Goal: Task Accomplishment & Management: Manage account settings

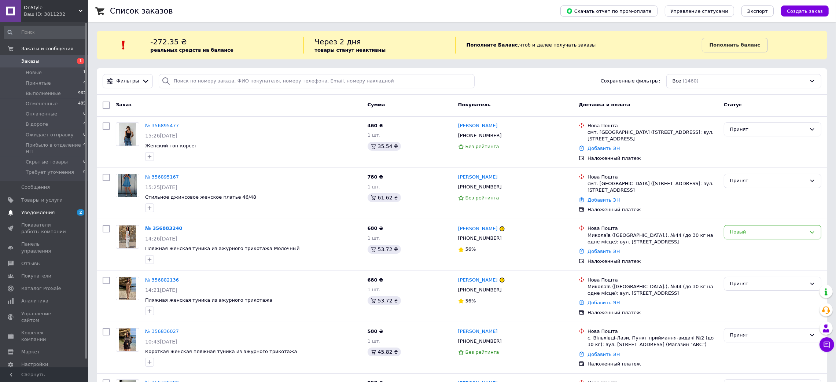
click at [36, 211] on span "Уведомления" at bounding box center [37, 212] width 33 height 7
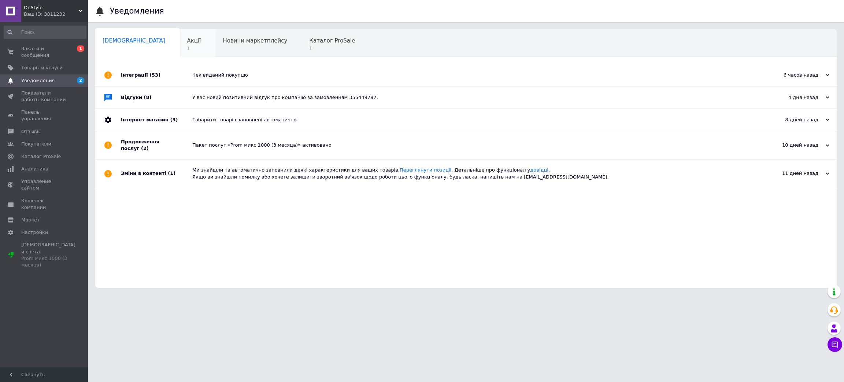
click at [180, 46] on div "Акції 1" at bounding box center [198, 44] width 36 height 28
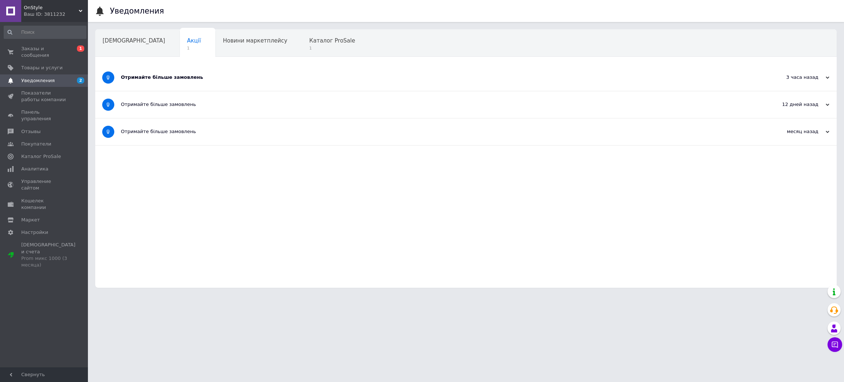
click at [148, 82] on div "Отримайте більше замовлень" at bounding box center [438, 77] width 635 height 27
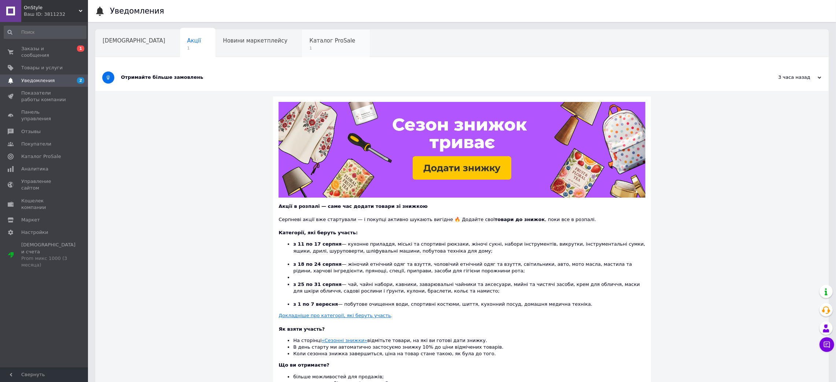
click at [309, 41] on span "Каталог ProSale" at bounding box center [332, 40] width 46 height 7
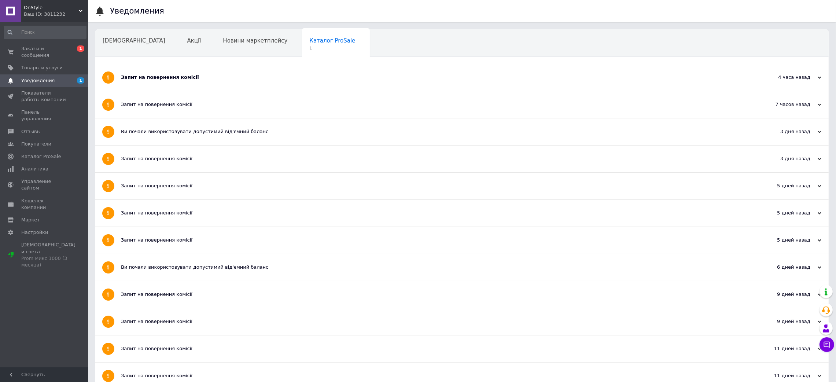
click at [172, 83] on div "Запит на повернення комісії" at bounding box center [434, 77] width 627 height 27
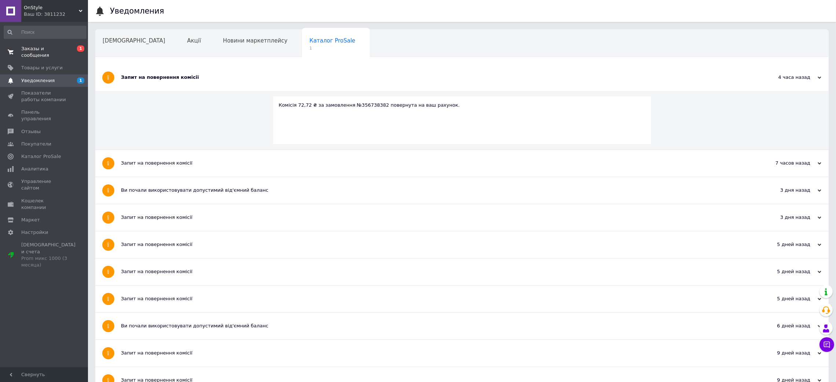
click at [55, 49] on span "Заказы и сообщения" at bounding box center [44, 51] width 47 height 13
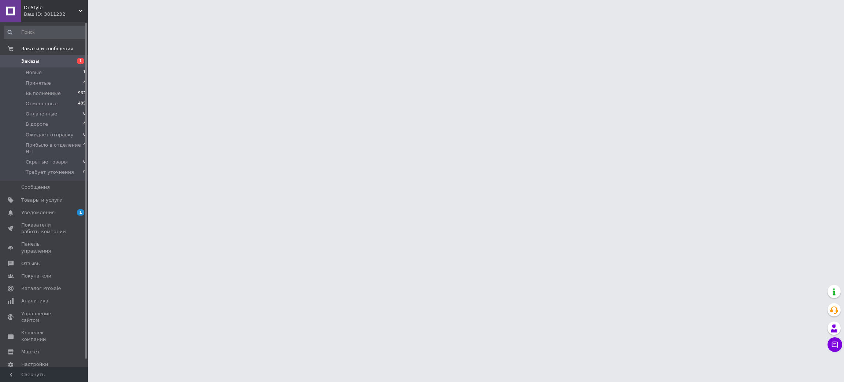
click at [55, 60] on span "Заказы" at bounding box center [44, 61] width 47 height 7
click at [40, 228] on span "Показатели работы компании" at bounding box center [44, 228] width 47 height 13
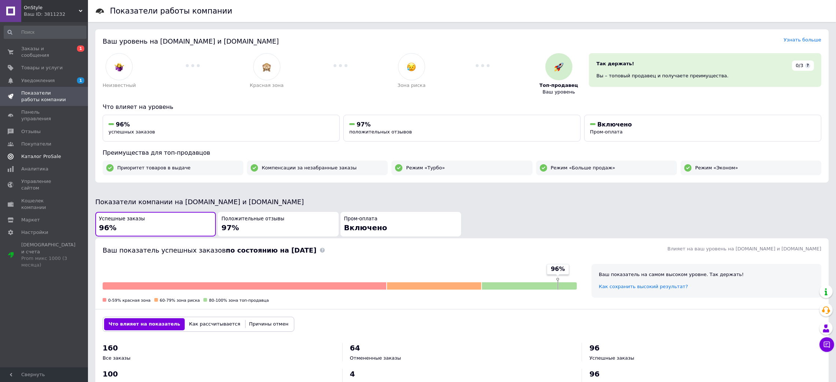
click at [31, 153] on span "Каталог ProSale" at bounding box center [41, 156] width 40 height 7
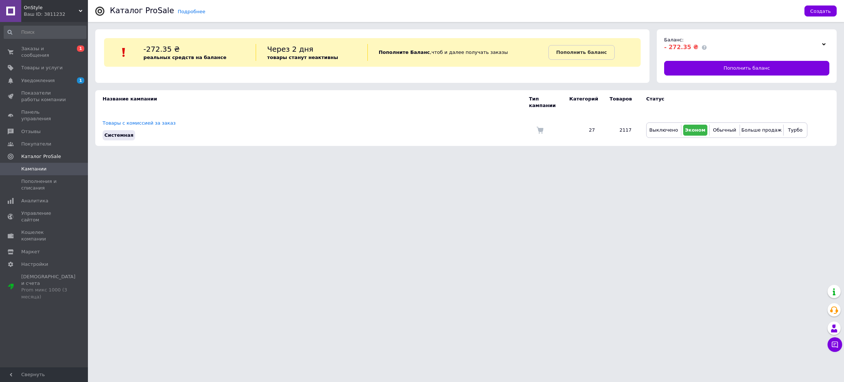
click at [826, 42] on div at bounding box center [823, 44] width 11 height 10
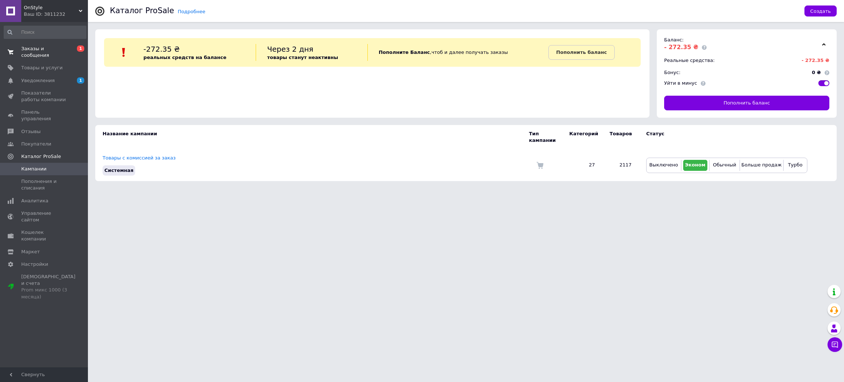
click at [58, 49] on span "Заказы и сообщения" at bounding box center [44, 51] width 47 height 13
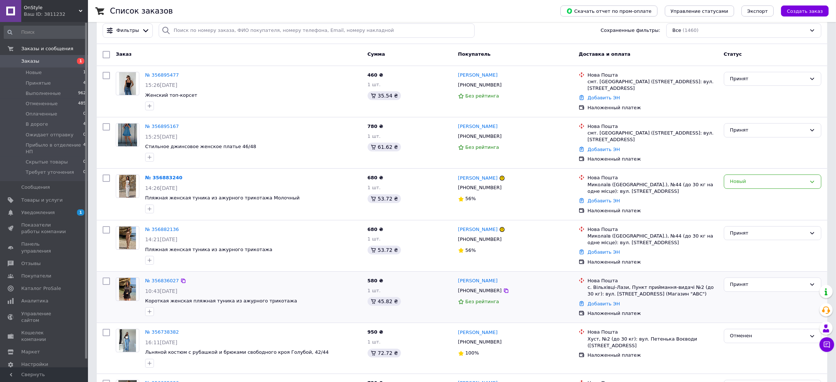
scroll to position [110, 0]
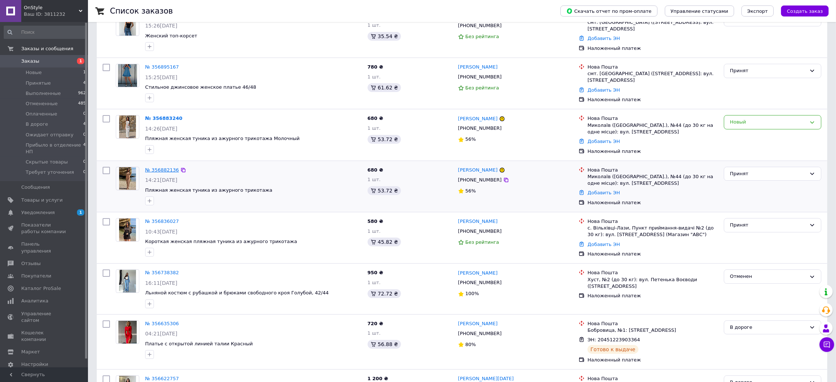
click at [160, 167] on link "№ 356882136" at bounding box center [162, 169] width 34 height 5
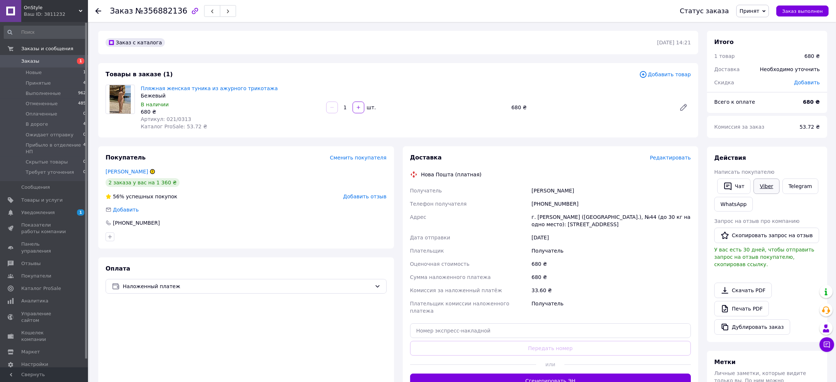
click at [757, 184] on link "Viber" at bounding box center [766, 185] width 26 height 15
click at [377, 344] on div "Оплата Наложенный платеж" at bounding box center [246, 326] width 296 height 138
click at [191, 12] on icon "button" at bounding box center [195, 11] width 9 height 9
click at [98, 10] on icon at bounding box center [98, 11] width 6 height 6
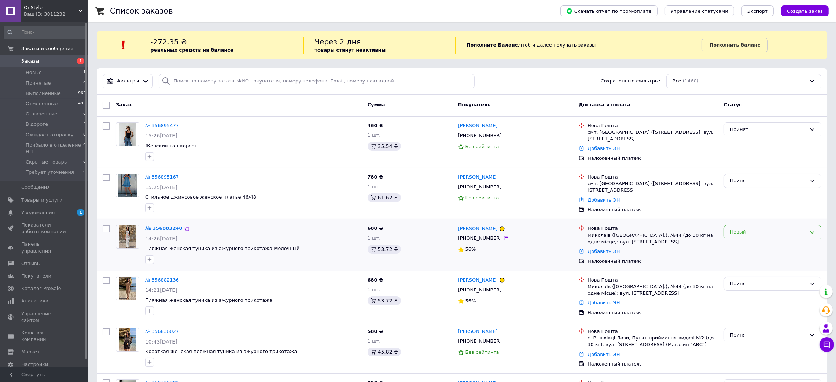
click at [744, 228] on div "Новый" at bounding box center [772, 232] width 97 height 14
click at [727, 248] on li "Принят" at bounding box center [772, 248] width 97 height 14
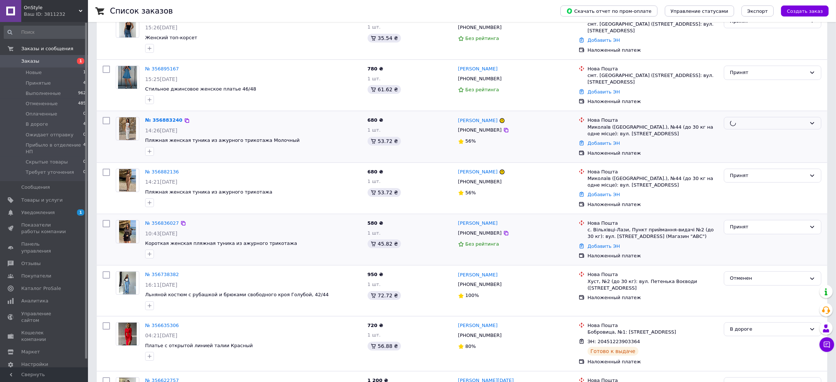
scroll to position [110, 0]
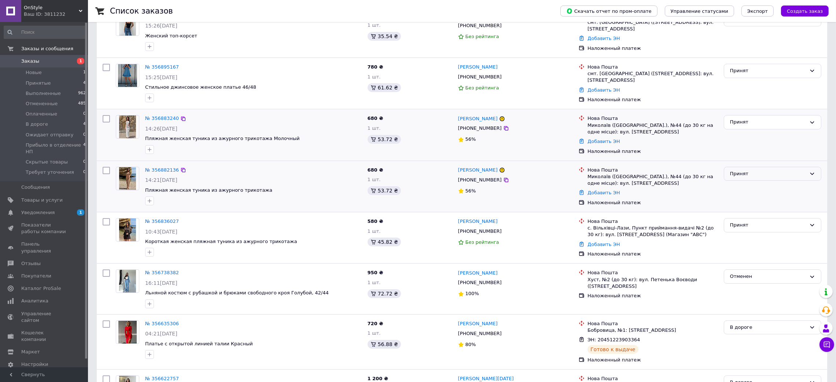
click at [737, 177] on div "Принят" at bounding box center [768, 174] width 76 height 8
click at [750, 204] on li "Отменен" at bounding box center [772, 203] width 97 height 14
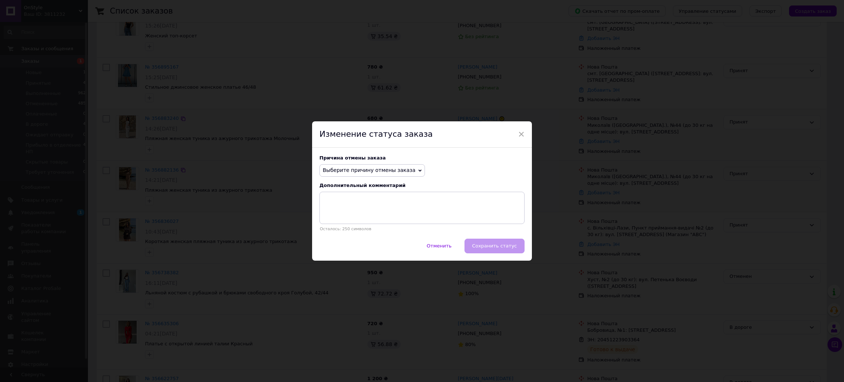
click at [395, 175] on span "Выберите причину отмены заказа" at bounding box center [372, 170] width 106 height 12
click at [350, 224] on li "Заказ-дубликат" at bounding box center [372, 226] width 105 height 10
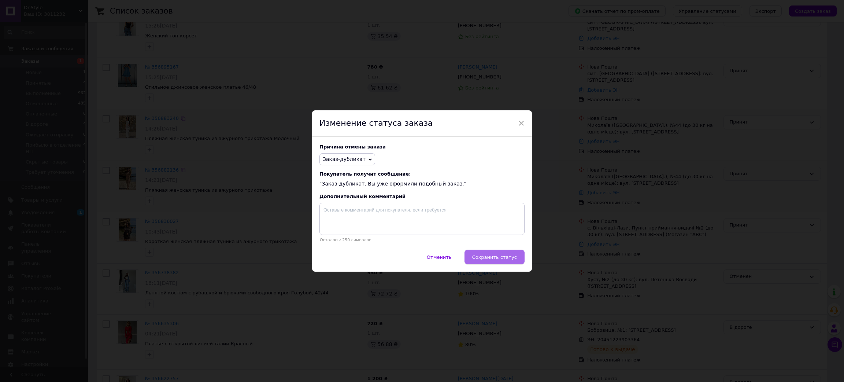
click at [507, 257] on span "Сохранить статус" at bounding box center [494, 256] width 45 height 5
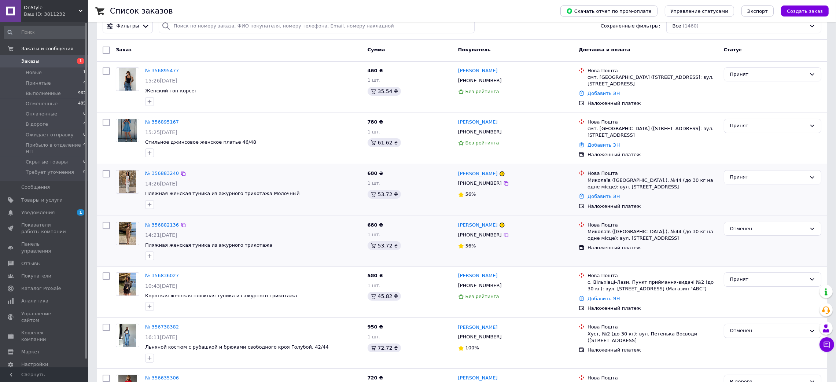
scroll to position [0, 0]
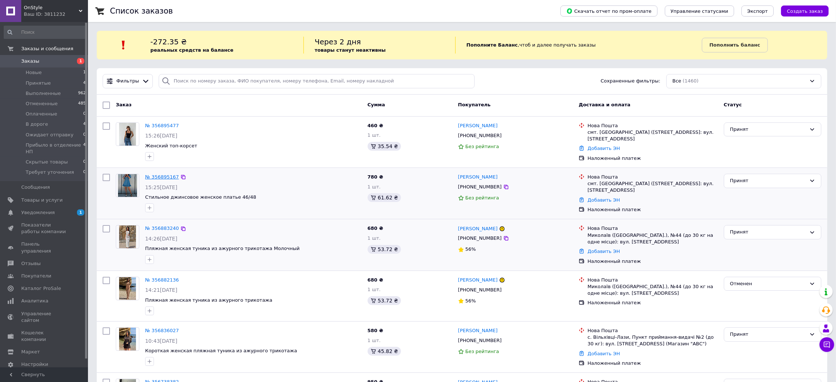
click at [162, 177] on link "№ 356895167" at bounding box center [162, 176] width 34 height 5
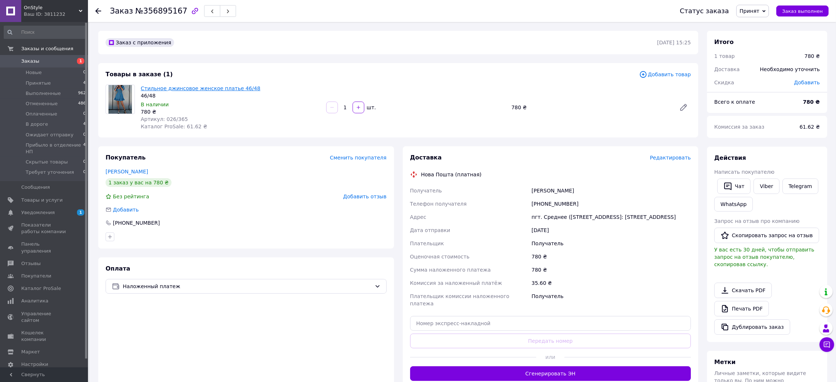
click at [167, 87] on link "Стильное джинсовое женское платье 46/48" at bounding box center [200, 88] width 119 height 6
click at [95, 10] on icon at bounding box center [98, 11] width 6 height 6
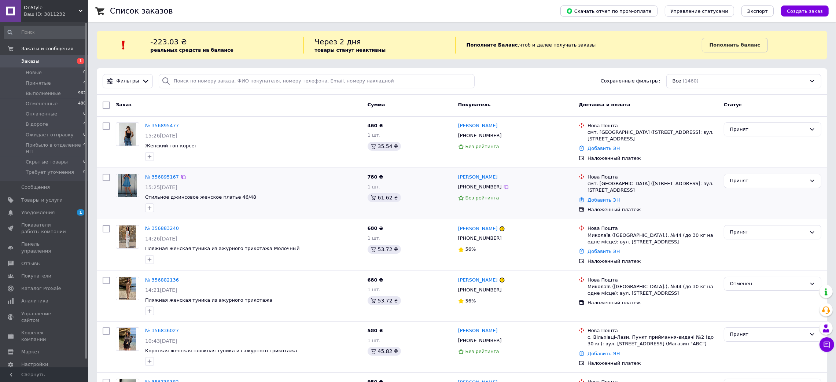
drag, startPoint x: 272, startPoint y: 219, endPoint x: 266, endPoint y: 197, distance: 22.6
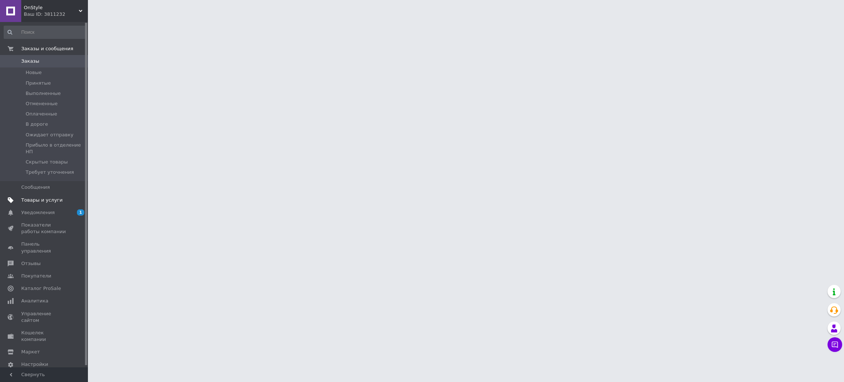
click at [38, 197] on span "Товары и услуги" at bounding box center [41, 200] width 41 height 7
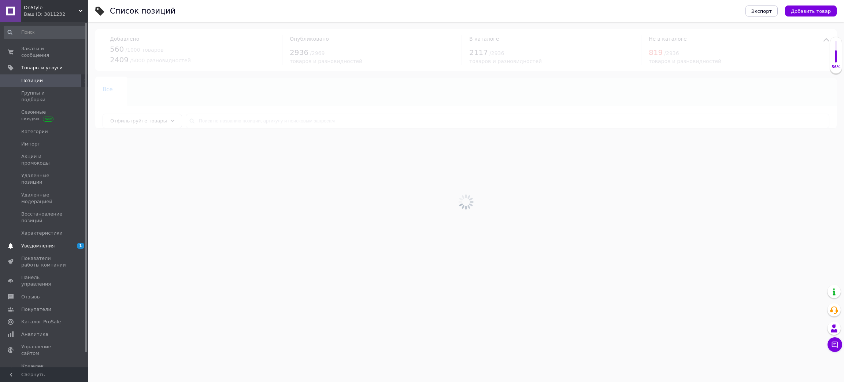
click at [47, 240] on link "Уведомления 1 0" at bounding box center [45, 246] width 90 height 12
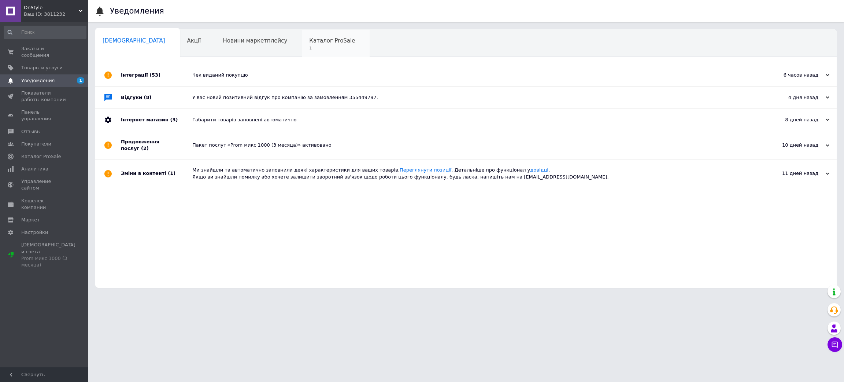
drag, startPoint x: 261, startPoint y: 41, endPoint x: 266, endPoint y: 41, distance: 5.5
click at [302, 41] on div "Каталог ProSale 1" at bounding box center [336, 44] width 68 height 28
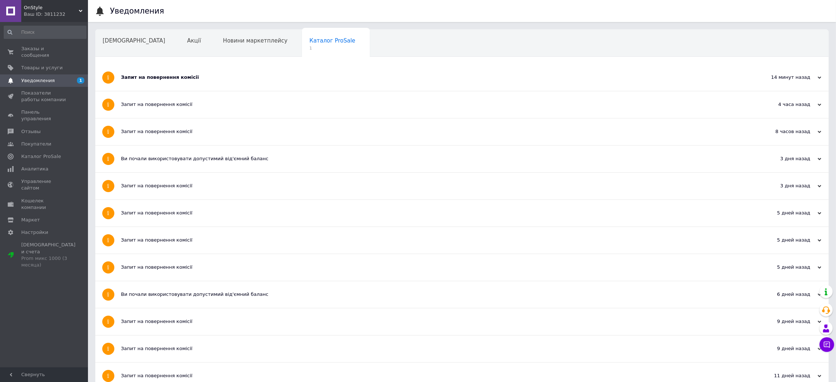
click at [366, 69] on div "Запит на повернення комісії" at bounding box center [434, 77] width 627 height 27
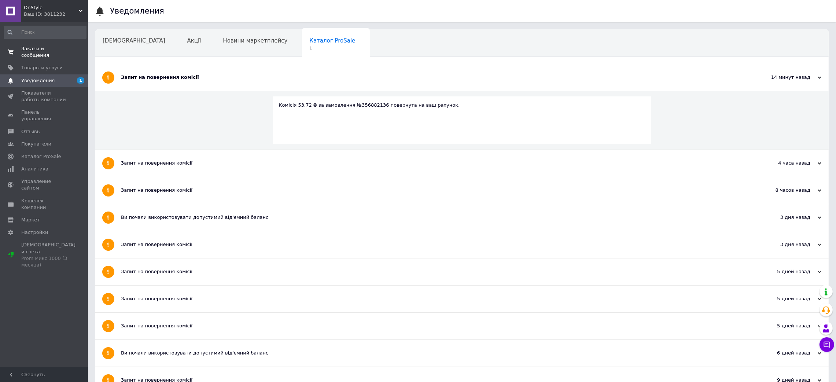
click at [38, 50] on span "Заказы и сообщения" at bounding box center [44, 51] width 47 height 13
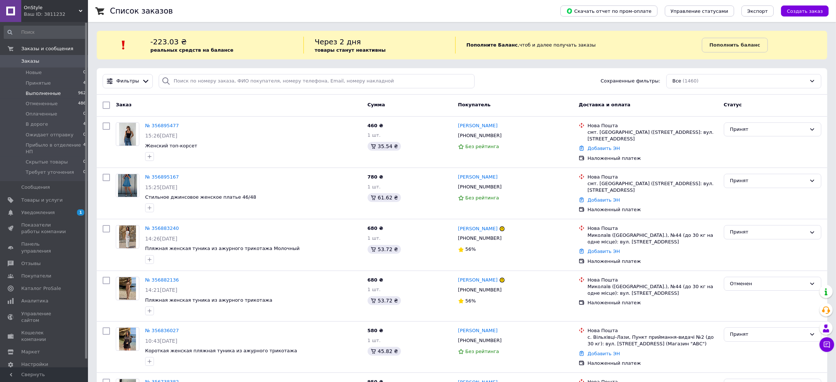
click at [44, 93] on span "Выполненные" at bounding box center [43, 93] width 35 height 7
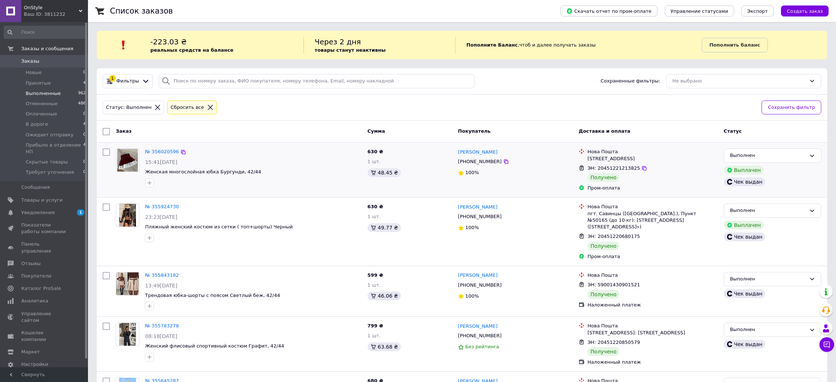
scroll to position [55, 0]
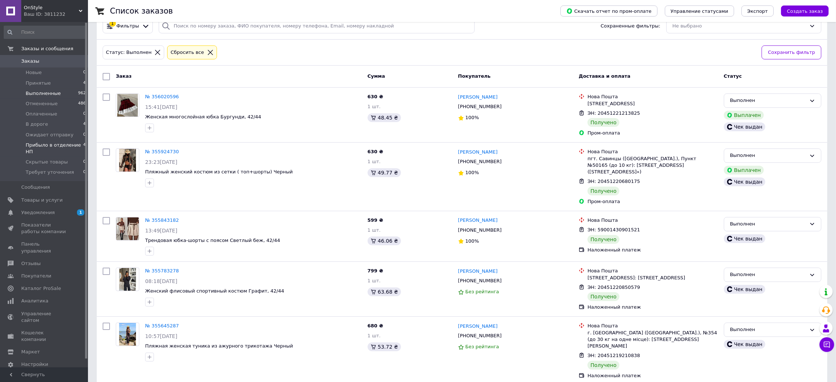
click at [61, 144] on span "Прибыло в отделение НП" at bounding box center [55, 148] width 58 height 13
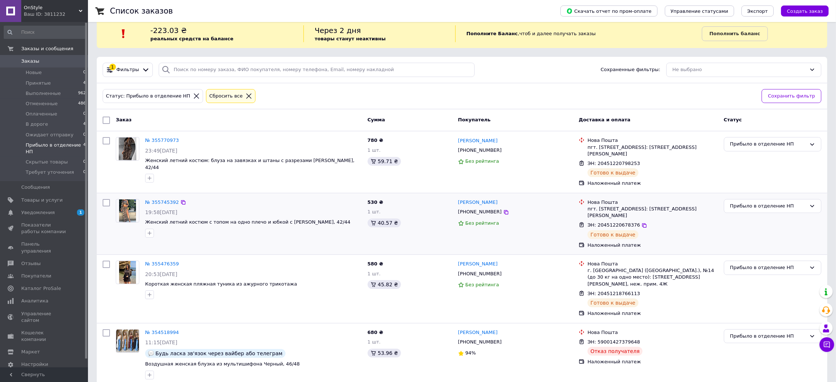
scroll to position [17, 0]
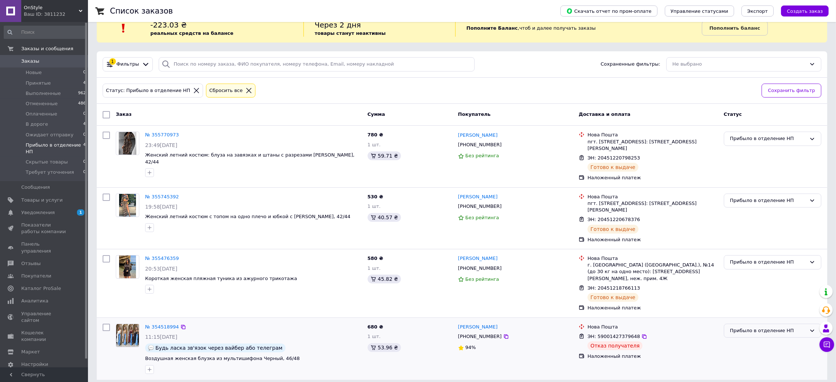
click at [761, 327] on div "Прибыло в отделение НП" at bounding box center [768, 331] width 76 height 8
click at [755, 366] on li "Отменен" at bounding box center [772, 373] width 97 height 14
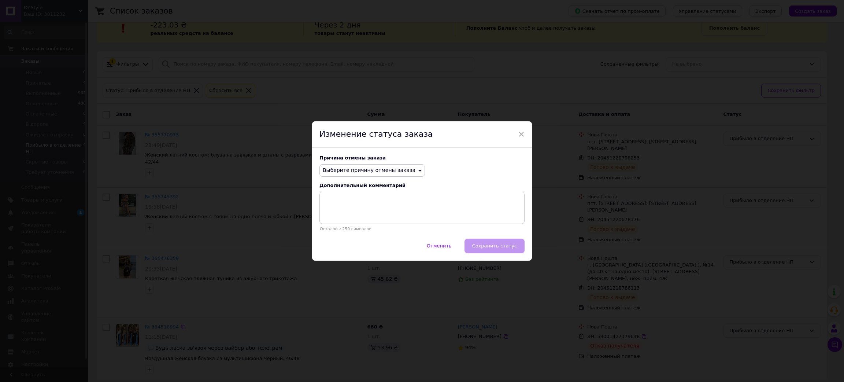
click at [380, 169] on span "Выберите причину отмены заказа" at bounding box center [369, 170] width 93 height 6
click at [368, 215] on li "По просьбе покупателя" at bounding box center [372, 215] width 105 height 10
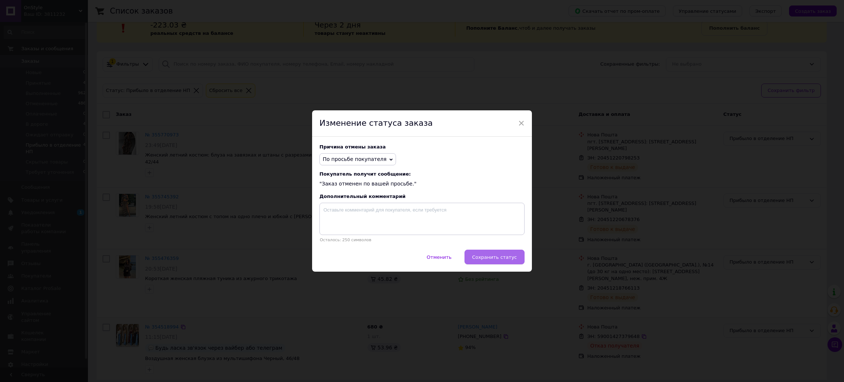
click at [509, 257] on span "Сохранить статус" at bounding box center [494, 256] width 45 height 5
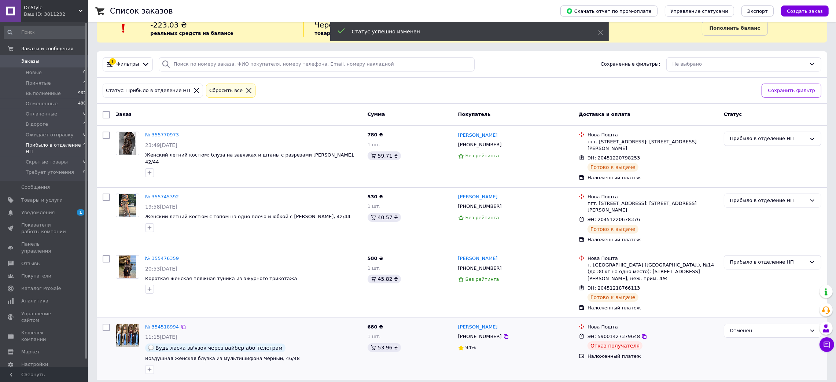
click at [162, 324] on link "№ 354518994" at bounding box center [162, 326] width 34 height 5
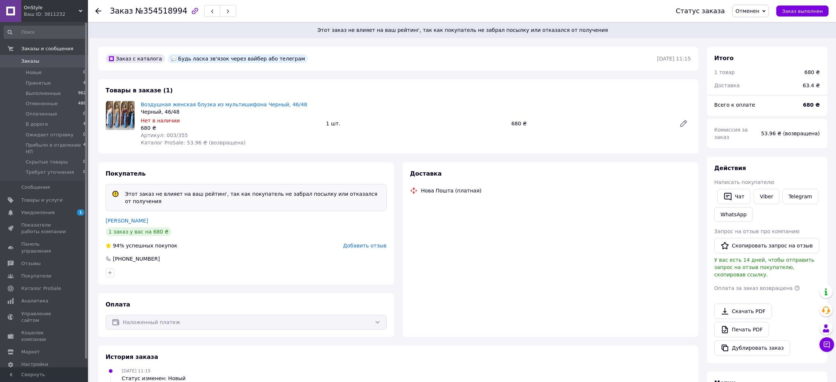
scroll to position [5, 0]
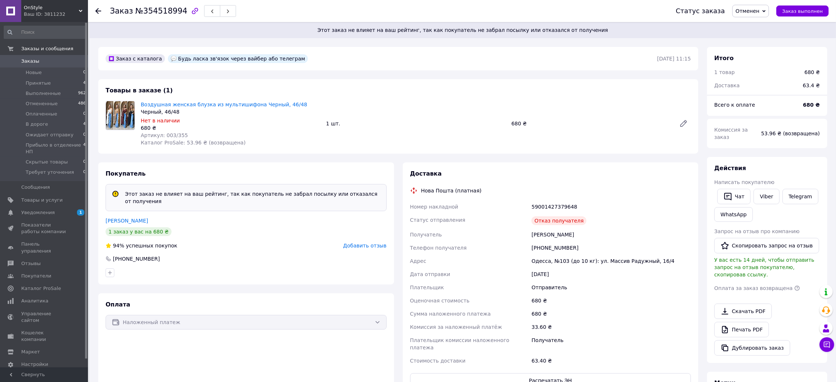
drag, startPoint x: 126, startPoint y: 212, endPoint x: 188, endPoint y: 226, distance: 63.5
click at [126, 218] on link "[PERSON_NAME]" at bounding box center [127, 221] width 42 height 6
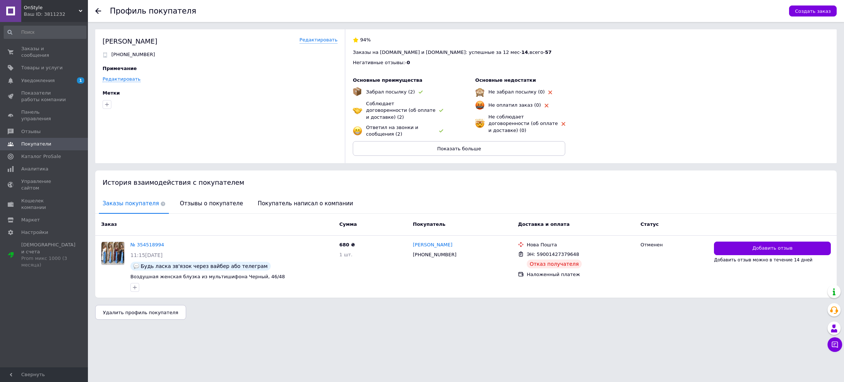
click at [98, 10] on icon at bounding box center [98, 11] width 6 height 6
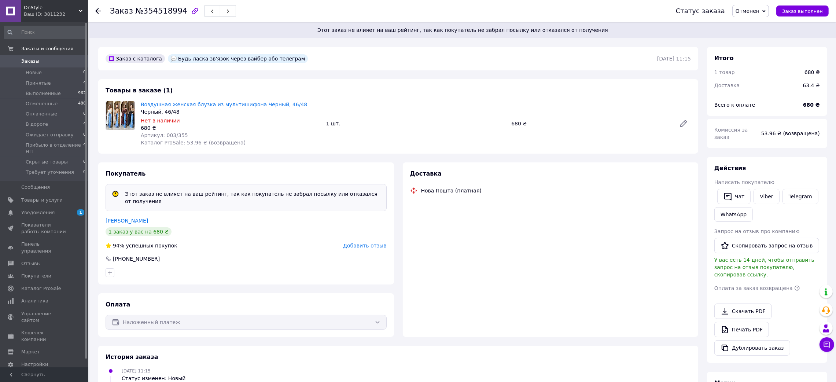
scroll to position [5, 0]
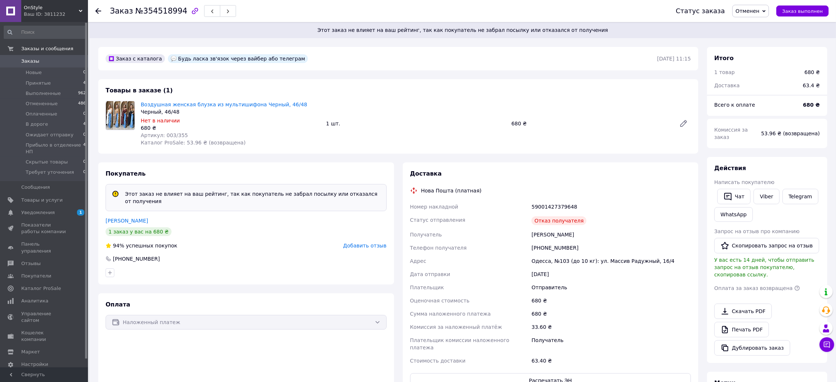
click at [366, 243] on span "Добавить отзыв" at bounding box center [364, 246] width 43 height 6
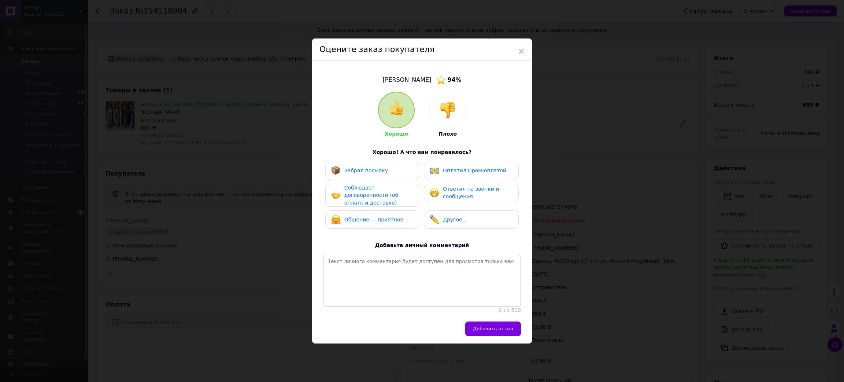
click at [454, 109] on img at bounding box center [448, 110] width 16 height 16
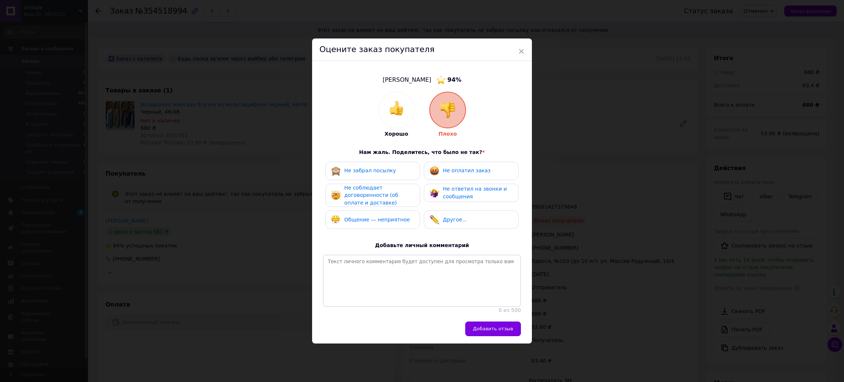
click at [384, 169] on span "Не забрал посылку" at bounding box center [370, 170] width 52 height 6
click at [483, 193] on div "Не ответил на звонки и сообщения" at bounding box center [478, 192] width 70 height 15
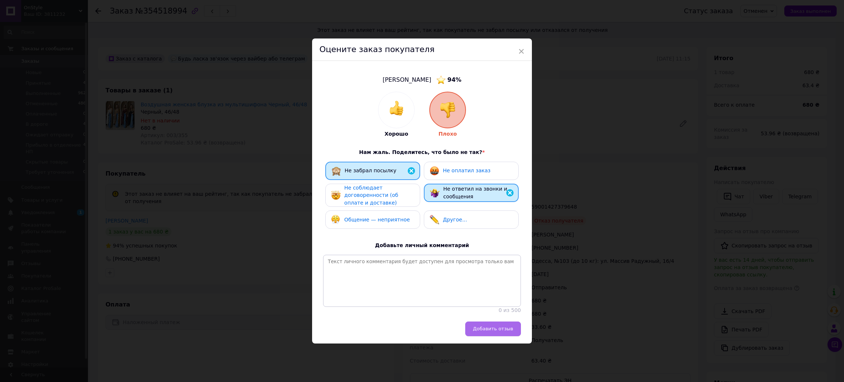
click at [494, 329] on span "Добавить отзыв" at bounding box center [493, 328] width 40 height 5
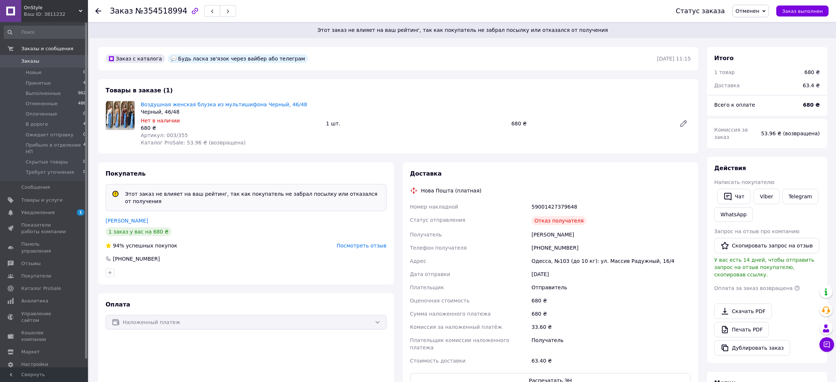
click at [96, 12] on use at bounding box center [98, 11] width 6 height 6
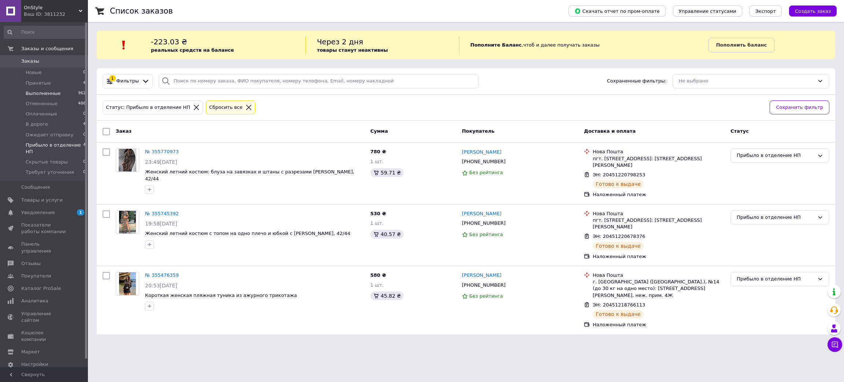
click at [32, 93] on span "Выполненные" at bounding box center [43, 93] width 35 height 7
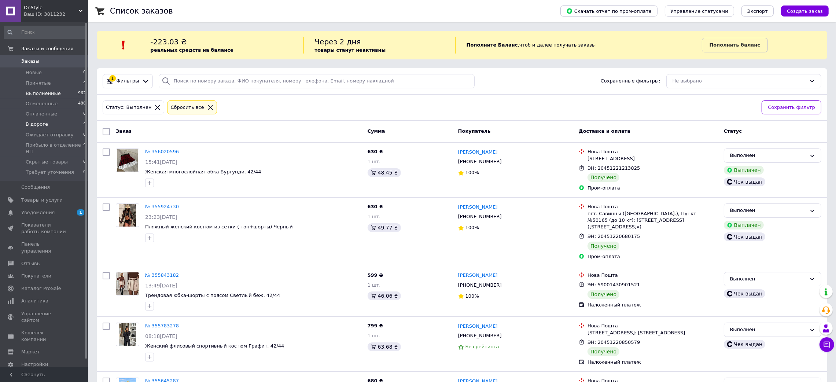
click at [29, 123] on span "В дороге" at bounding box center [37, 124] width 22 height 7
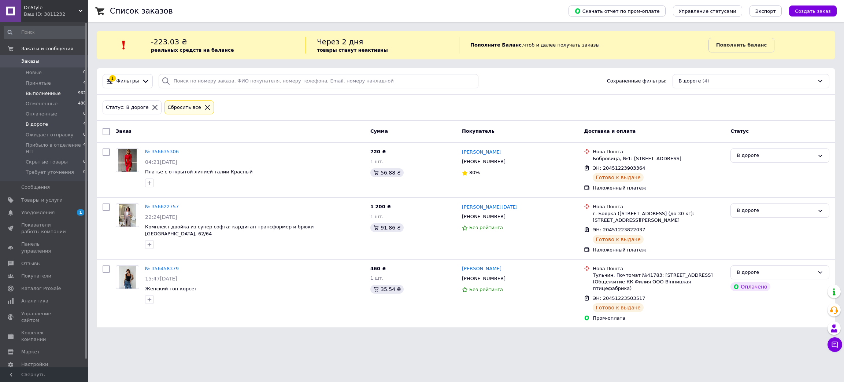
click at [40, 94] on span "Выполненные" at bounding box center [43, 93] width 35 height 7
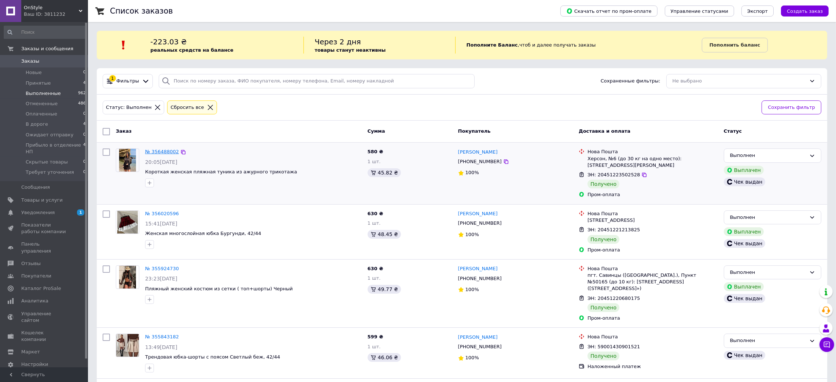
click at [156, 149] on link "№ 356488002" at bounding box center [162, 151] width 34 height 5
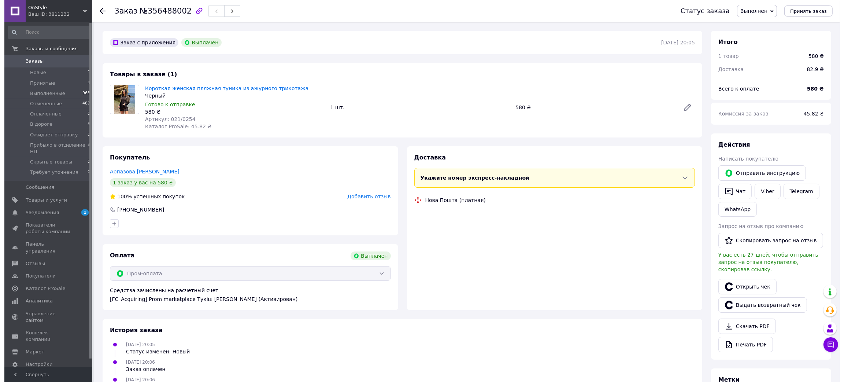
scroll to position [45, 0]
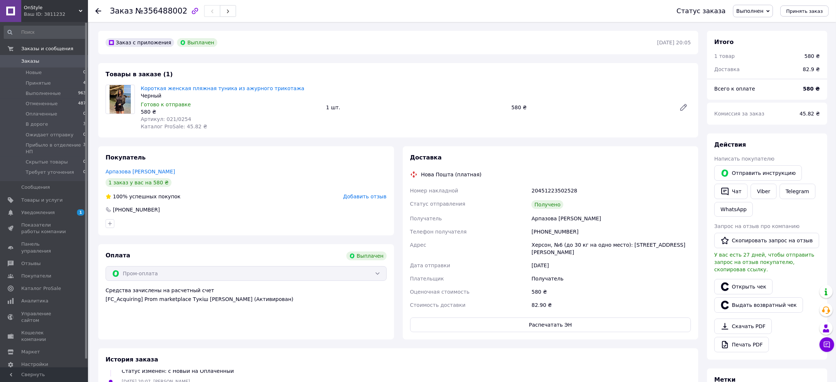
click at [96, 10] on use at bounding box center [98, 11] width 6 height 6
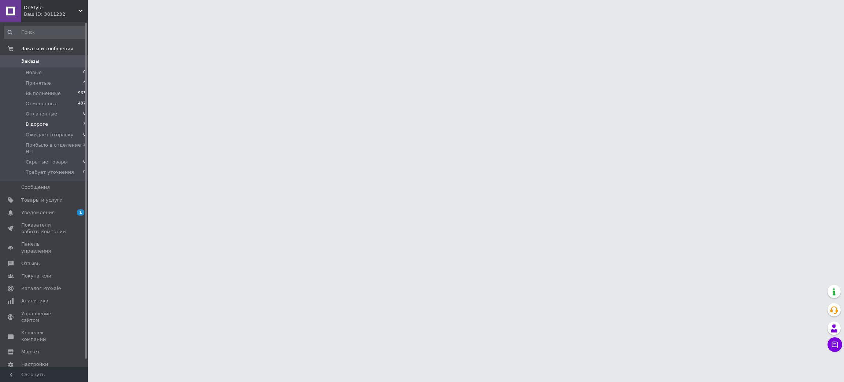
click at [34, 125] on span "В дороге" at bounding box center [37, 124] width 22 height 7
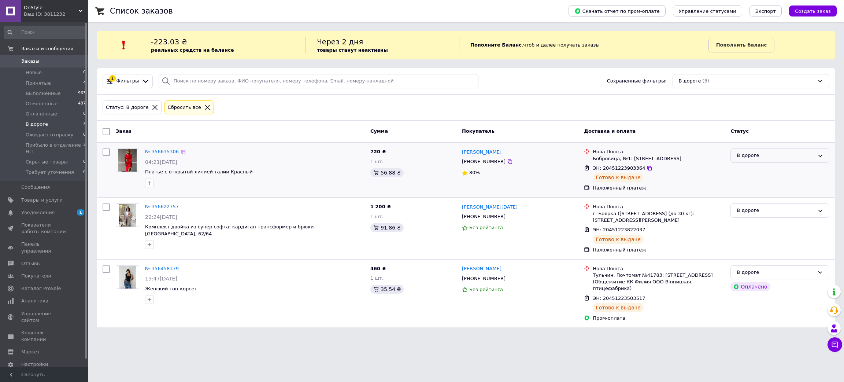
click at [759, 159] on div "В дороге" at bounding box center [776, 156] width 78 height 8
click at [775, 192] on li "Прибыло в отделение НП" at bounding box center [780, 192] width 98 height 14
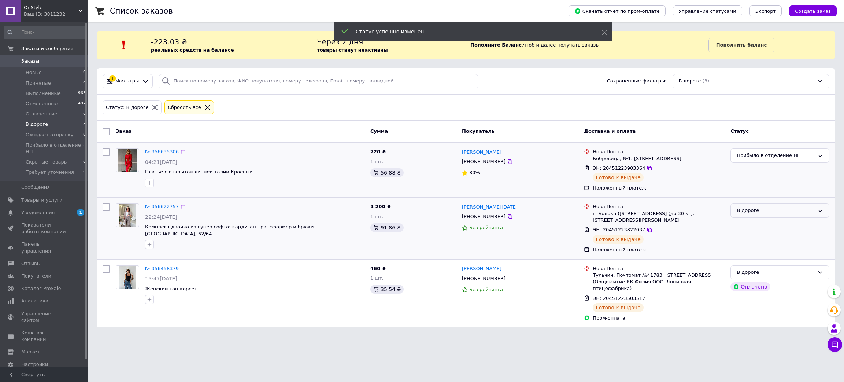
click at [768, 214] on div "В дороге" at bounding box center [776, 211] width 78 height 8
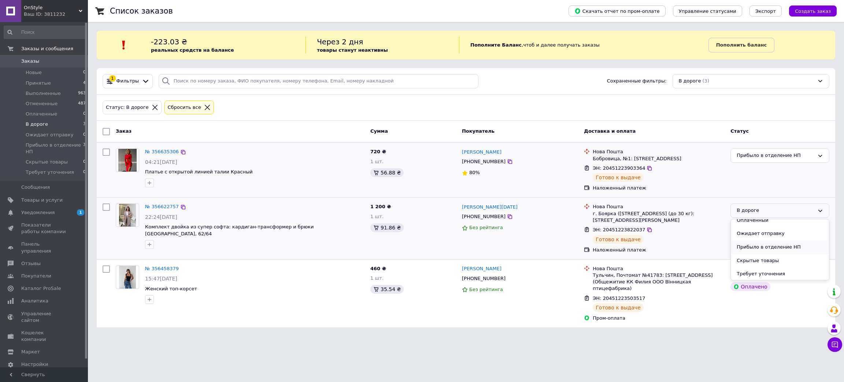
click at [776, 245] on li "Прибыло в отделение НП" at bounding box center [780, 247] width 98 height 14
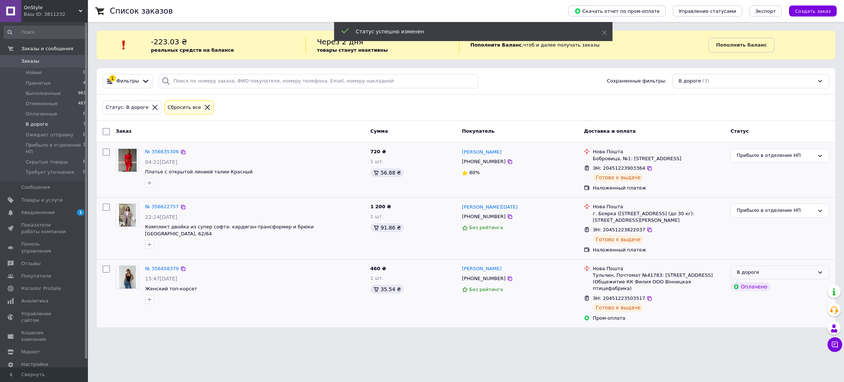
click at [781, 271] on div "В дороге" at bounding box center [776, 273] width 78 height 8
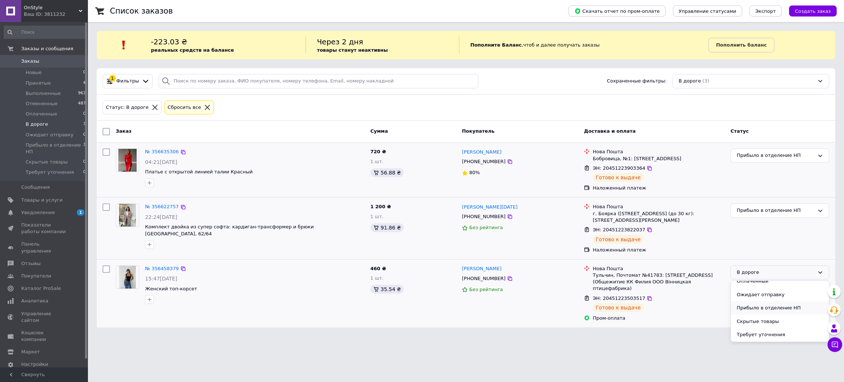
click at [771, 309] on li "Прибыло в отделение НП" at bounding box center [780, 308] width 98 height 14
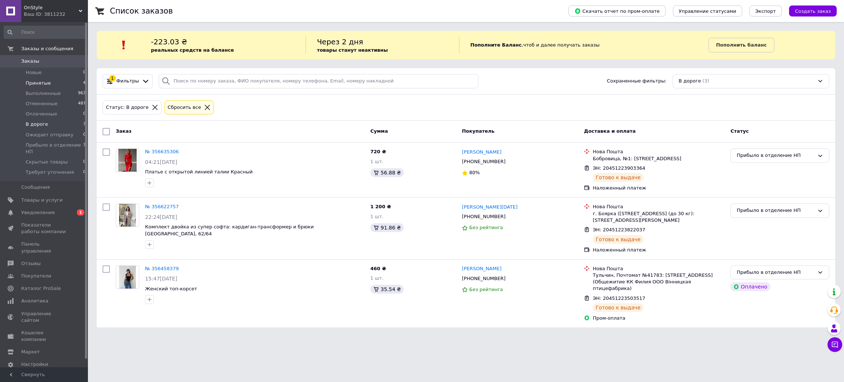
click at [33, 83] on span "Принятые" at bounding box center [38, 83] width 25 height 7
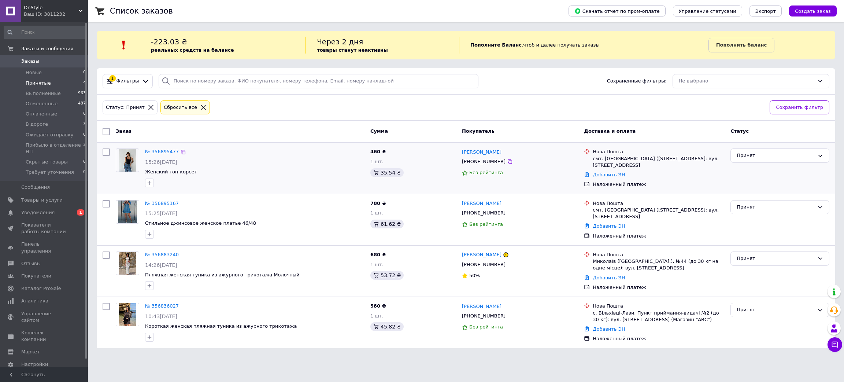
click at [157, 156] on div "№ 356895477" at bounding box center [161, 152] width 35 height 8
click at [161, 148] on div "№ 356895477" at bounding box center [161, 152] width 35 height 8
click at [161, 151] on link "№ 356895477" at bounding box center [162, 151] width 34 height 5
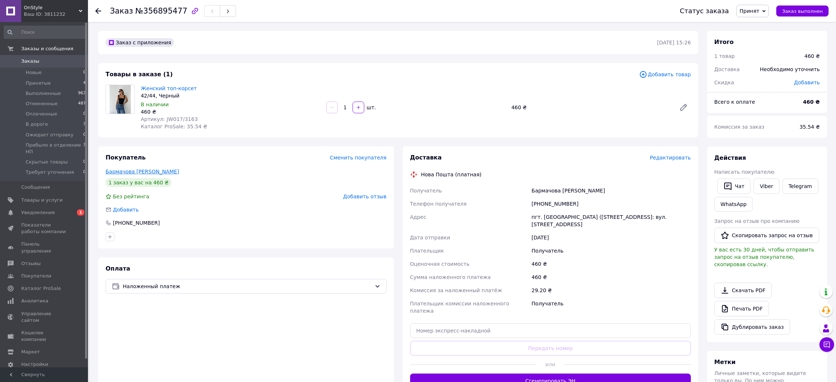
click at [127, 169] on link "Бармачова Олеся" at bounding box center [143, 172] width 74 height 6
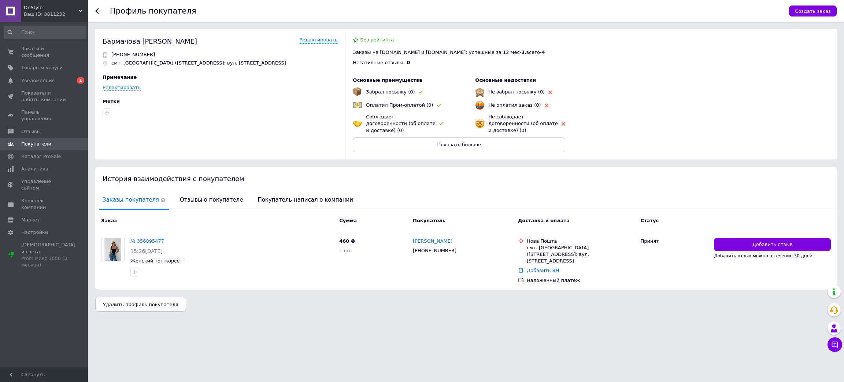
drag, startPoint x: 95, startPoint y: 6, endPoint x: 100, endPoint y: 9, distance: 5.4
click at [97, 7] on div at bounding box center [102, 11] width 15 height 22
click at [100, 9] on icon at bounding box center [98, 11] width 6 height 6
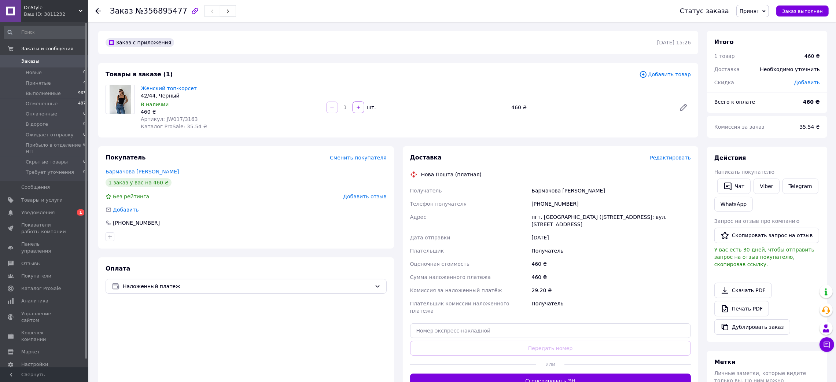
click at [761, 176] on div "Действия Написать покупателю   Чат Viber Telegram WhatsApp Запрос на отзыв про …" at bounding box center [767, 244] width 106 height 181
click at [761, 190] on link "Viber" at bounding box center [766, 185] width 26 height 15
click at [100, 12] on icon at bounding box center [98, 11] width 6 height 6
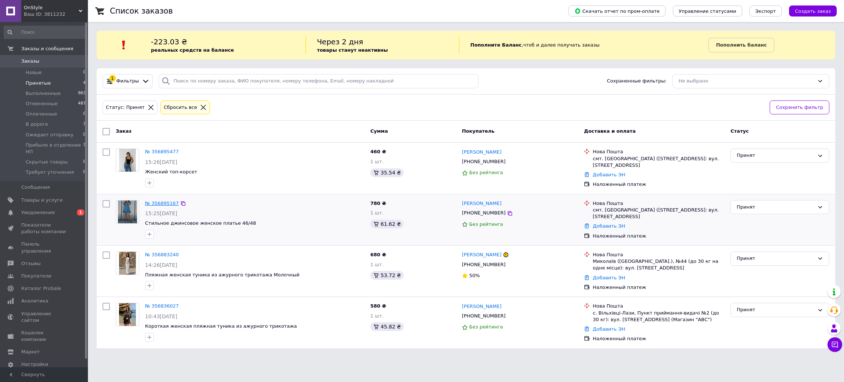
click at [155, 204] on link "№ 356895167" at bounding box center [162, 202] width 34 height 5
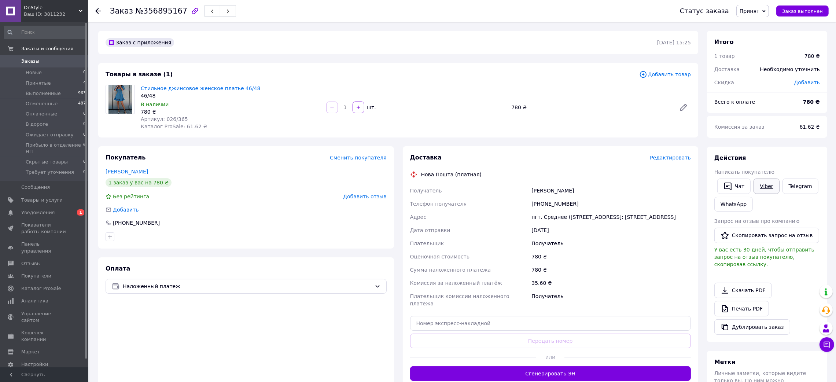
click at [764, 186] on link "Viber" at bounding box center [766, 185] width 26 height 15
click at [45, 145] on span "Прибыло в отделение НП" at bounding box center [55, 148] width 58 height 13
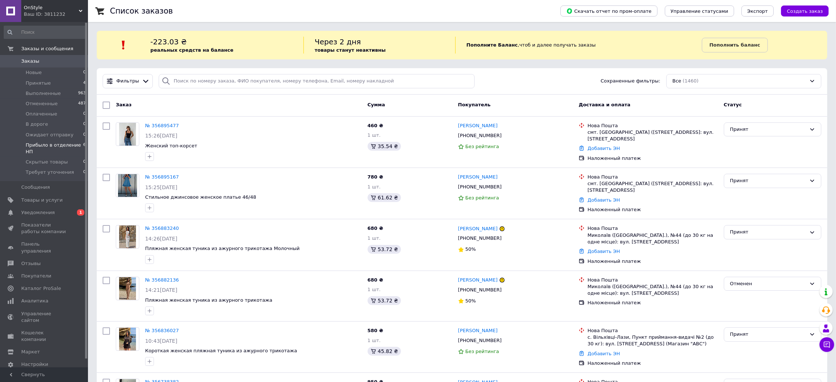
click at [46, 143] on span "Прибыло в отделение НП" at bounding box center [55, 148] width 58 height 13
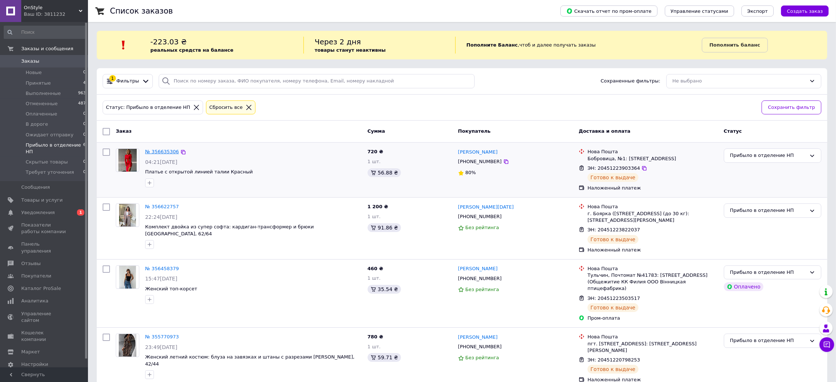
click at [162, 151] on link "№ 356635306" at bounding box center [162, 151] width 34 height 5
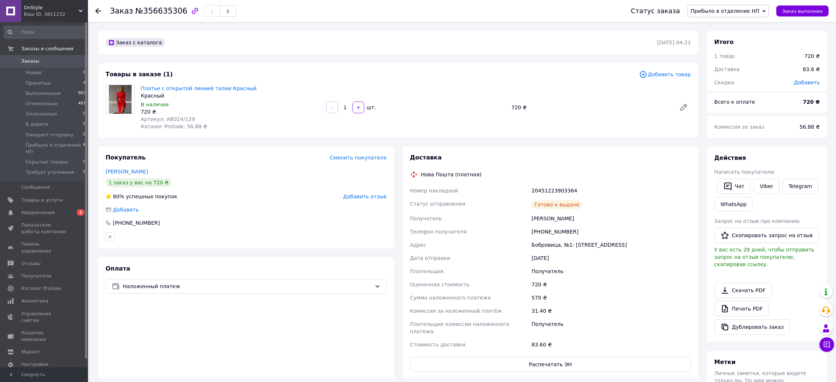
drag, startPoint x: 763, startPoint y: 182, endPoint x: 736, endPoint y: 250, distance: 73.1
click at [764, 182] on link "Viber" at bounding box center [766, 185] width 26 height 15
click at [38, 90] on span "Выполненные" at bounding box center [43, 93] width 35 height 7
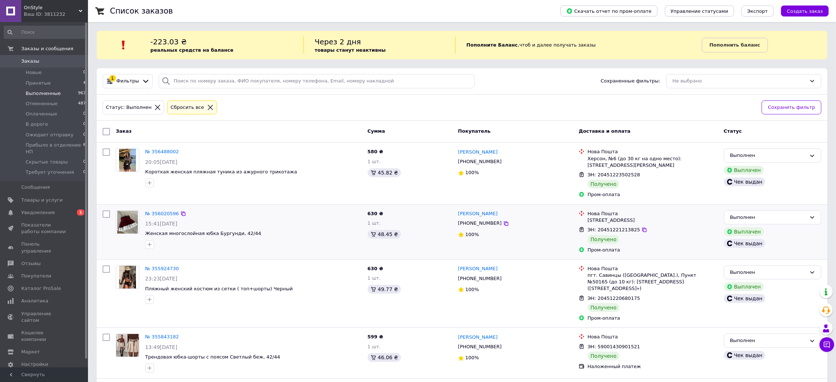
click at [272, 208] on div "№ 356020596 15:41, 06.08.2025 Женская многослойная юбка Бургунди, 42/44" at bounding box center [253, 229] width 222 height 44
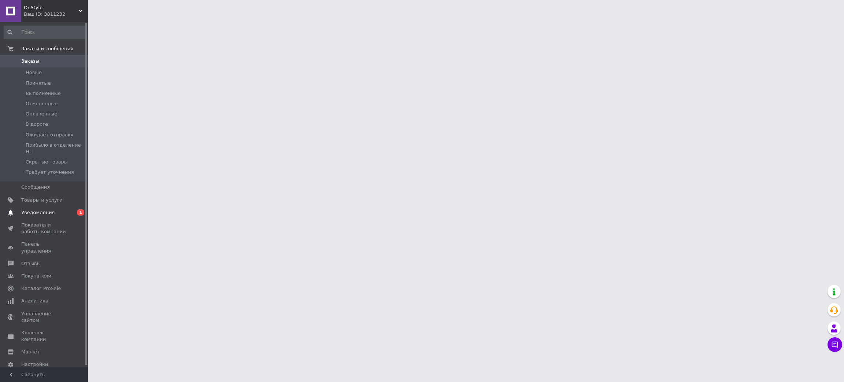
click at [40, 209] on span "Уведомления" at bounding box center [37, 212] width 33 height 7
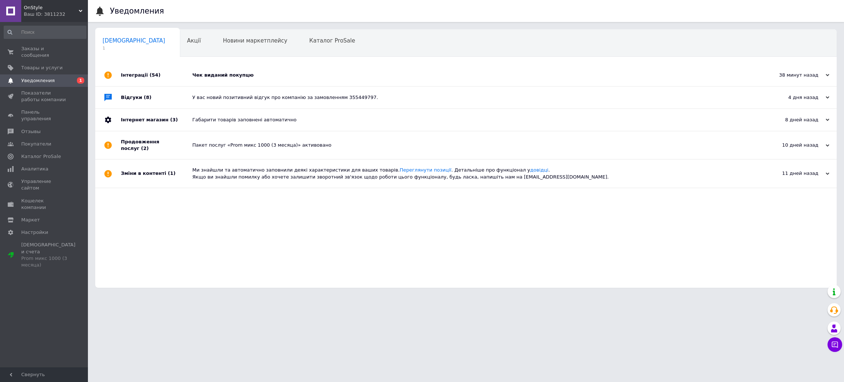
click at [230, 60] on div "Сповіщення 1 Акції 0 Новини маркетплейсу 0 Каталог ProSale 0 Навчання та заходи…" at bounding box center [466, 158] width 742 height 258
drag, startPoint x: 234, startPoint y: 70, endPoint x: 245, endPoint y: 76, distance: 12.8
click at [235, 70] on div "Чек виданий покупцю" at bounding box center [474, 75] width 564 height 22
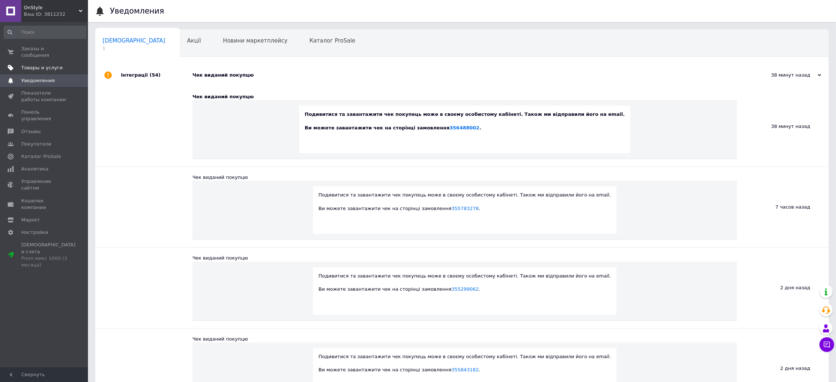
click at [50, 64] on span "Товары и услуги" at bounding box center [41, 67] width 41 height 7
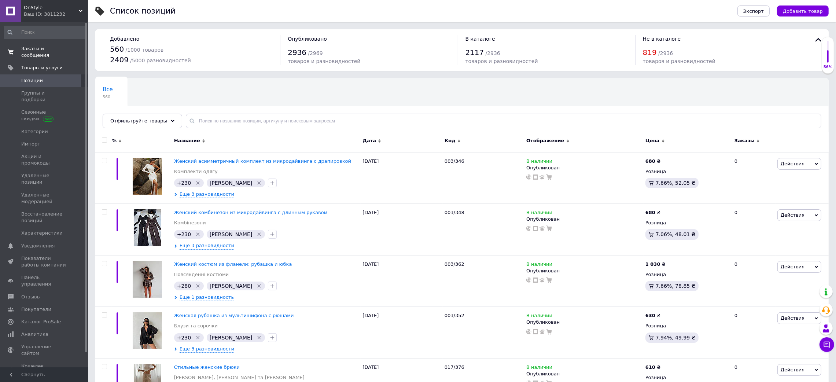
click at [58, 50] on span "Заказы и сообщения" at bounding box center [44, 51] width 47 height 13
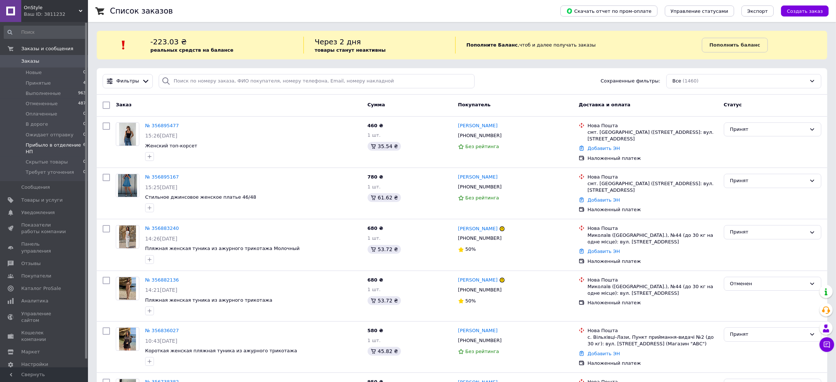
click at [42, 144] on span "Прибыло в отделение НП" at bounding box center [55, 148] width 58 height 13
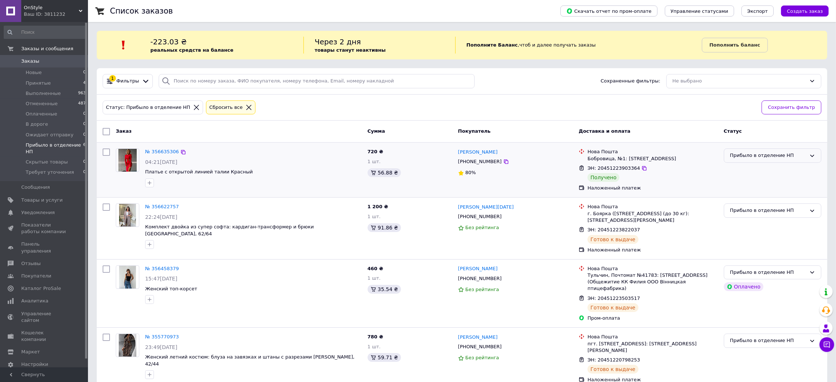
click at [757, 155] on div "Прибыло в отделение НП" at bounding box center [768, 156] width 76 height 8
click at [749, 189] on li "Выполнен" at bounding box center [772, 185] width 97 height 14
click at [38, 81] on span "Принятые" at bounding box center [38, 83] width 25 height 7
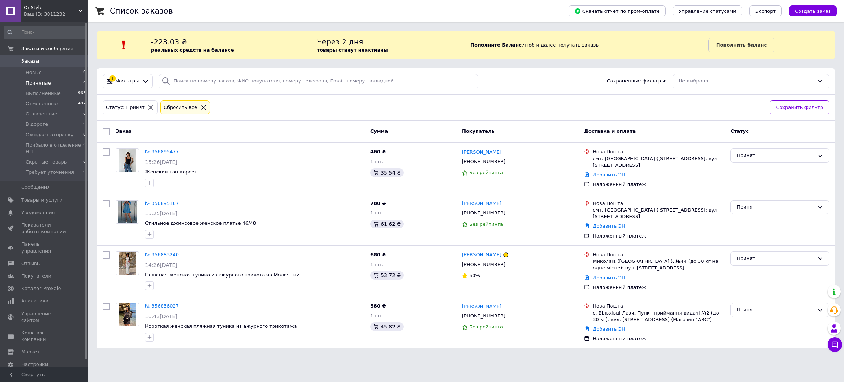
drag, startPoint x: 162, startPoint y: 151, endPoint x: 178, endPoint y: 157, distance: 17.4
click at [163, 153] on link "№ 356895477" at bounding box center [162, 151] width 34 height 5
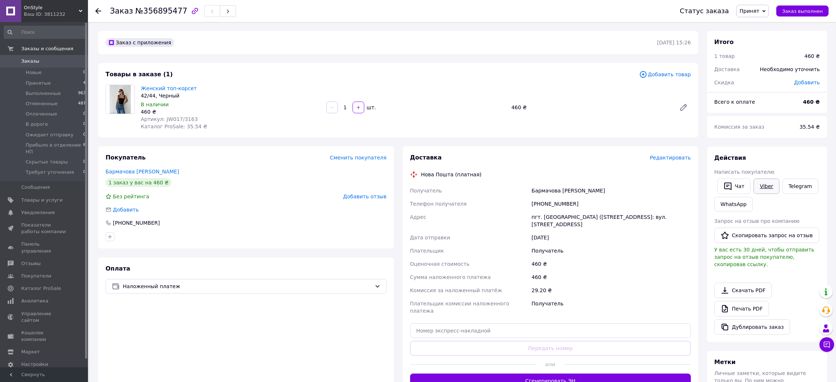
click at [764, 190] on link "Viber" at bounding box center [766, 185] width 26 height 15
click at [223, 353] on div "Оплата Наложенный платеж" at bounding box center [246, 326] width 296 height 138
click at [191, 10] on icon "button" at bounding box center [195, 11] width 9 height 9
drag, startPoint x: 270, startPoint y: 354, endPoint x: 272, endPoint y: 357, distance: 3.8
click at [270, 354] on div "Оплата Наложенный платеж" at bounding box center [246, 326] width 296 height 138
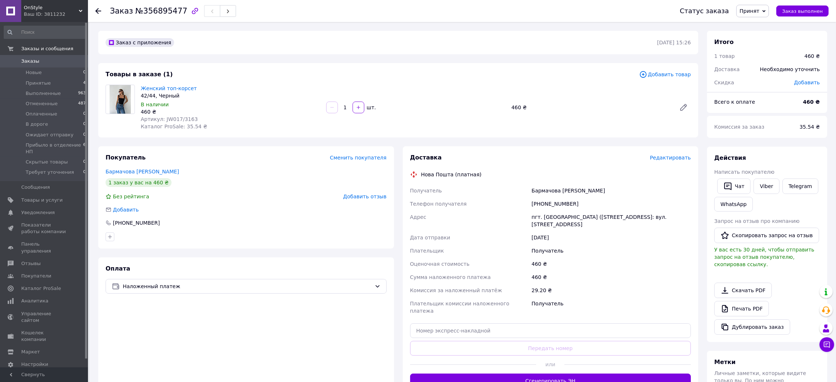
click at [97, 10] on use at bounding box center [98, 11] width 6 height 6
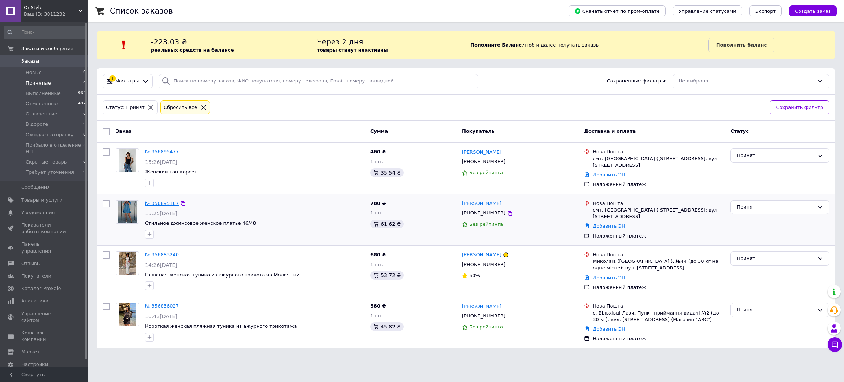
click at [162, 203] on link "№ 356895167" at bounding box center [162, 202] width 34 height 5
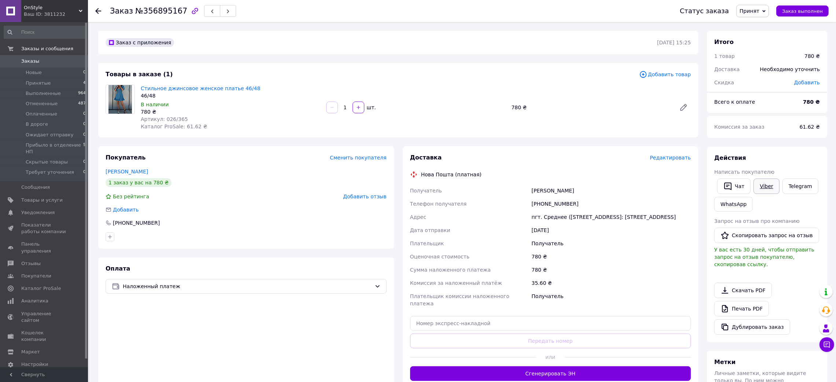
click at [767, 187] on link "Viber" at bounding box center [766, 185] width 26 height 15
drag, startPoint x: 310, startPoint y: 369, endPoint x: 306, endPoint y: 359, distance: 10.7
click at [310, 369] on div "Оплата Наложенный платеж" at bounding box center [246, 322] width 296 height 131
click at [117, 173] on link "Гордубей Вікторія" at bounding box center [127, 172] width 42 height 6
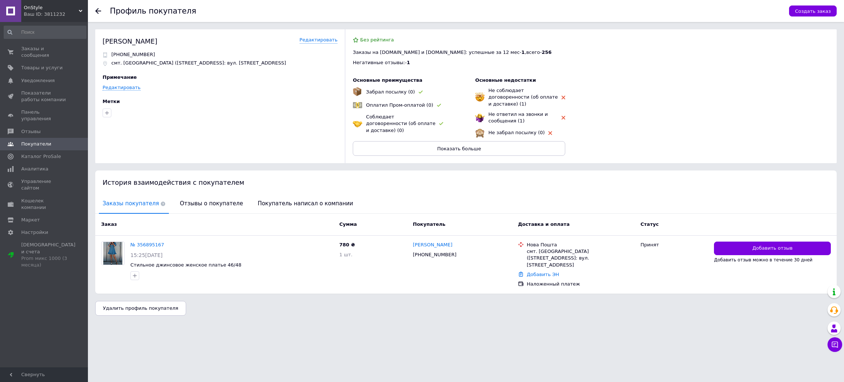
click at [95, 14] on div at bounding box center [102, 11] width 15 height 22
click at [96, 12] on icon at bounding box center [98, 11] width 6 height 6
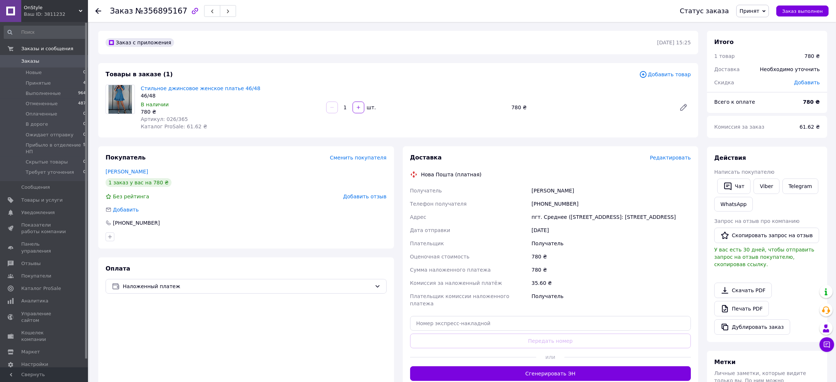
click at [94, 10] on div "Заказ №356895167 Статус заказа Принят Выполнен Отменен Оплаченный В дороге Ожид…" at bounding box center [462, 11] width 748 height 22
click at [98, 12] on icon at bounding box center [98, 11] width 6 height 6
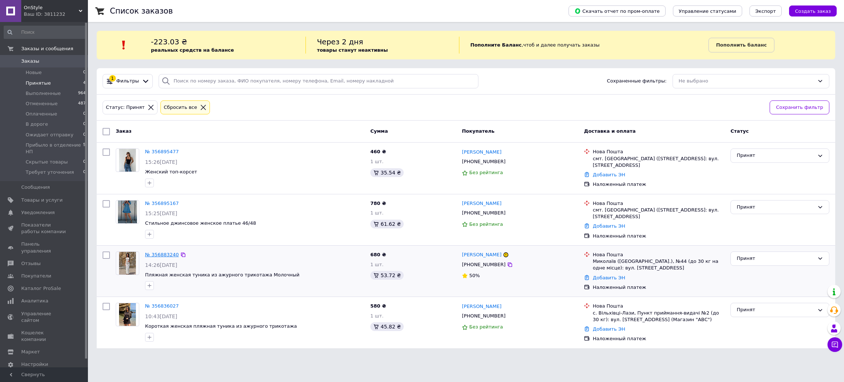
click at [152, 252] on link "№ 356883240" at bounding box center [162, 254] width 34 height 5
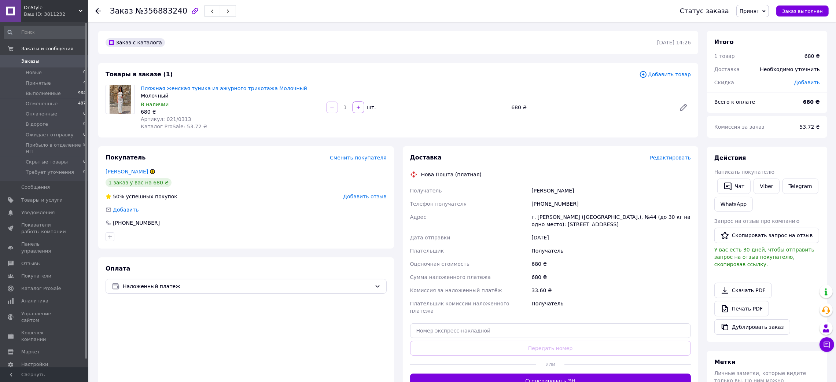
drag, startPoint x: 762, startPoint y: 184, endPoint x: 701, endPoint y: 228, distance: 74.6
click at [762, 185] on link "Viber" at bounding box center [766, 185] width 26 height 15
drag, startPoint x: 122, startPoint y: 171, endPoint x: 129, endPoint y: 173, distance: 7.0
click at [123, 171] on link "Дубовенко Алла" at bounding box center [127, 172] width 42 height 6
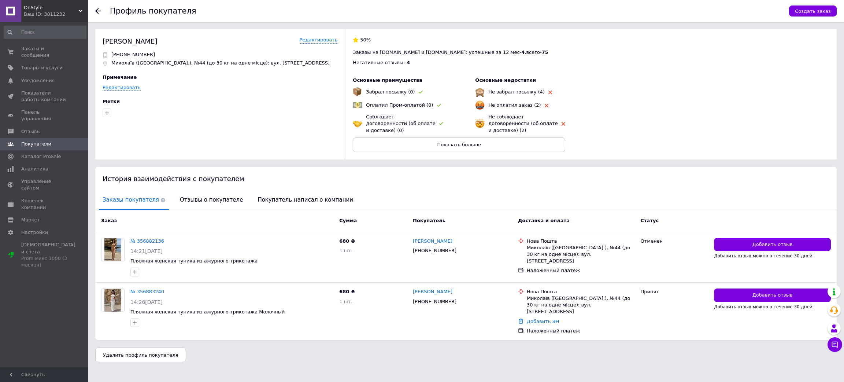
click at [100, 10] on icon at bounding box center [98, 11] width 6 height 6
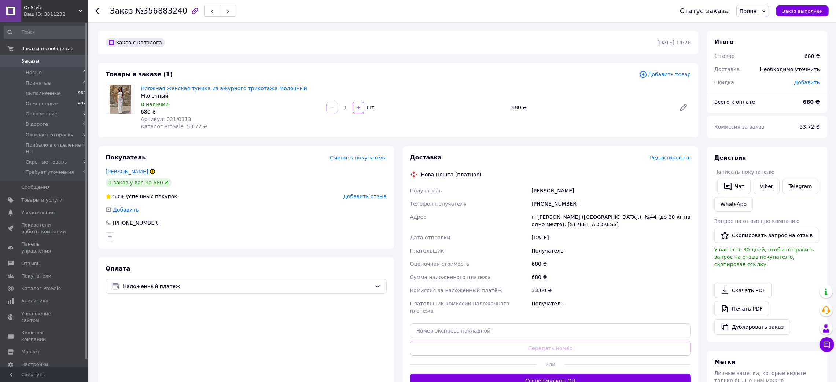
drag, startPoint x: 98, startPoint y: 8, endPoint x: 112, endPoint y: 22, distance: 19.2
click at [98, 11] on icon at bounding box center [98, 11] width 6 height 6
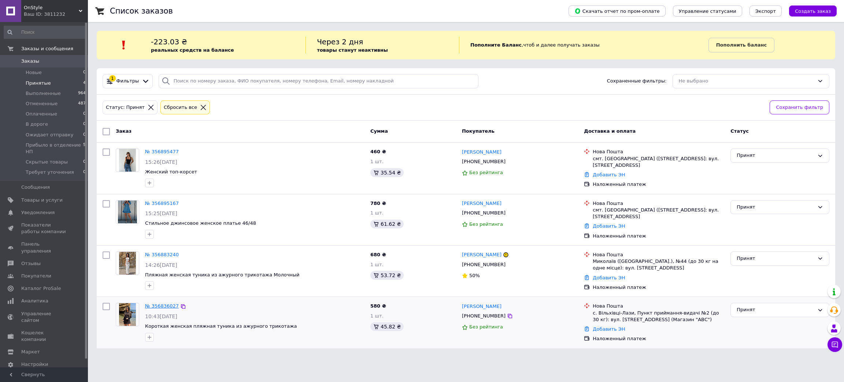
click at [152, 305] on link "№ 356836027" at bounding box center [162, 305] width 34 height 5
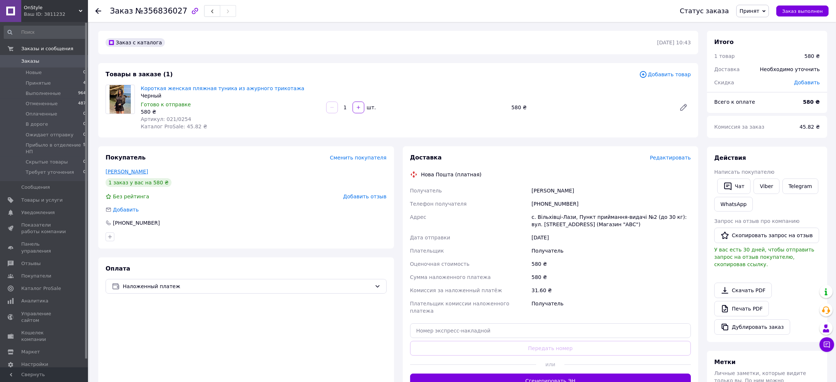
click at [143, 170] on link "Копилець Руслана" at bounding box center [127, 172] width 42 height 6
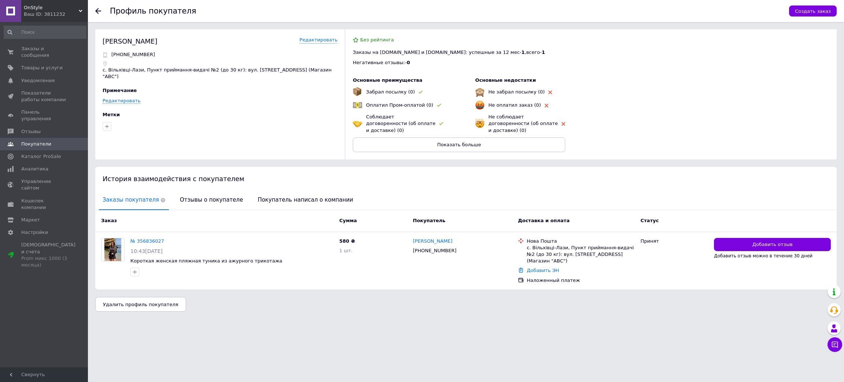
click at [100, 13] on icon at bounding box center [98, 11] width 6 height 6
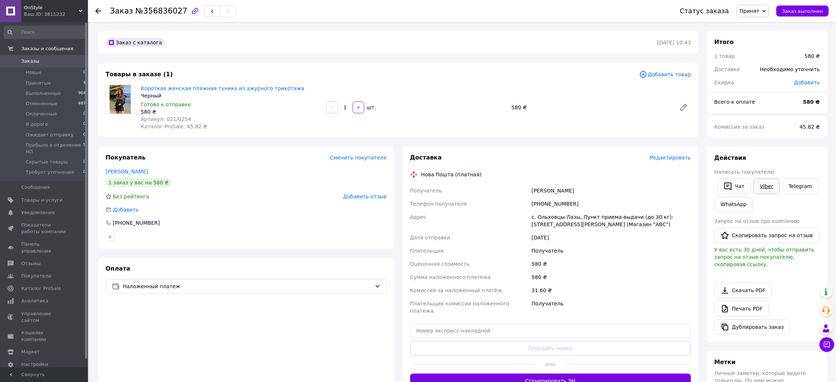
click at [763, 181] on link "Viber" at bounding box center [766, 185] width 26 height 15
click at [335, 356] on div "Оплата Наложенный платеж" at bounding box center [246, 326] width 296 height 138
click at [126, 169] on link "Копилець Руслана" at bounding box center [127, 172] width 42 height 6
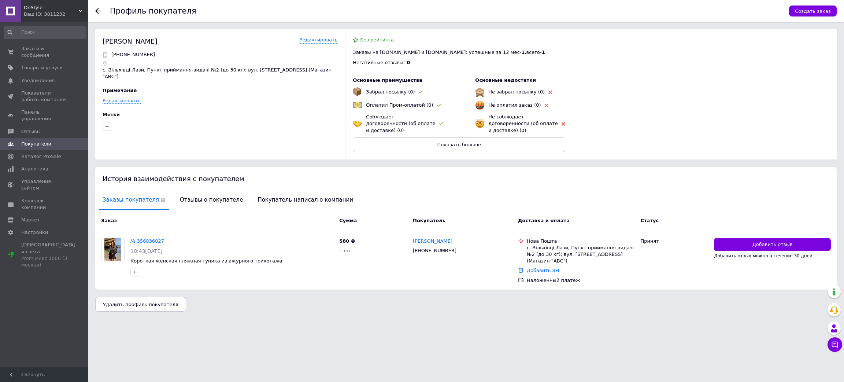
click at [98, 11] on use at bounding box center [98, 11] width 6 height 6
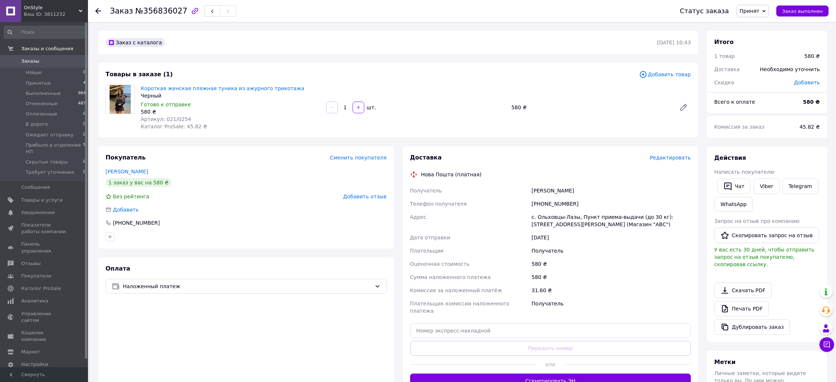
click at [191, 14] on icon "button" at bounding box center [195, 11] width 9 height 9
click at [281, 366] on div "Оплата Наложенный платеж" at bounding box center [246, 326] width 296 height 138
drag, startPoint x: 295, startPoint y: 90, endPoint x: 140, endPoint y: 89, distance: 155.7
click at [140, 89] on div "Короткая женская пляжная туника из ажурного трикотажа Черный Готово к отправке …" at bounding box center [230, 107] width 185 height 48
copy link "Короткая женская пляжная туника из ажурного трикотажа"
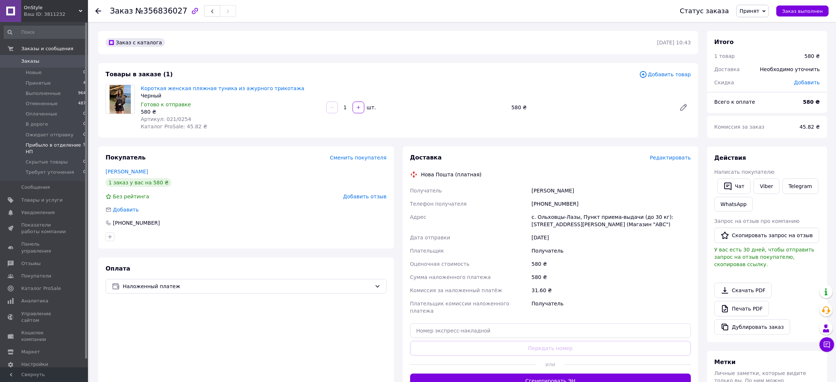
click at [62, 141] on li "Прибыло в отделение НП 5" at bounding box center [45, 148] width 90 height 17
